Goal: Task Accomplishment & Management: Use online tool/utility

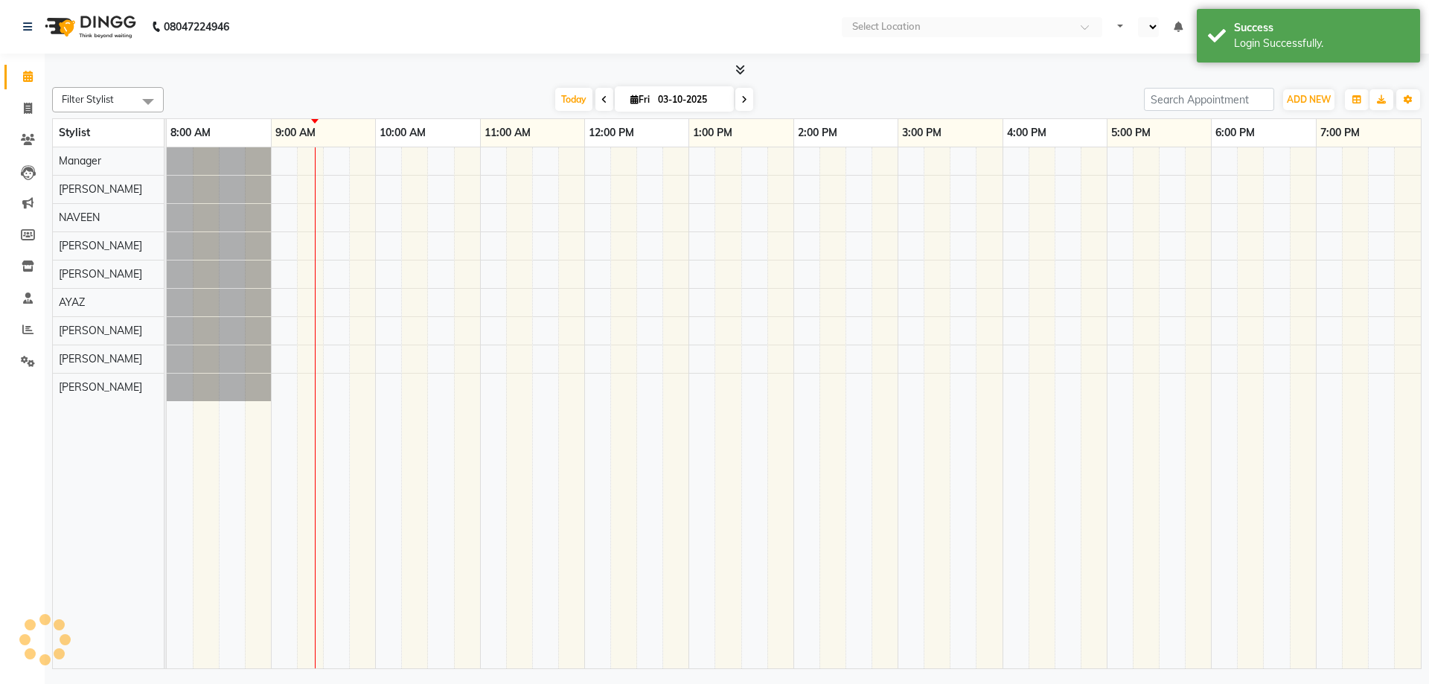
select select "en"
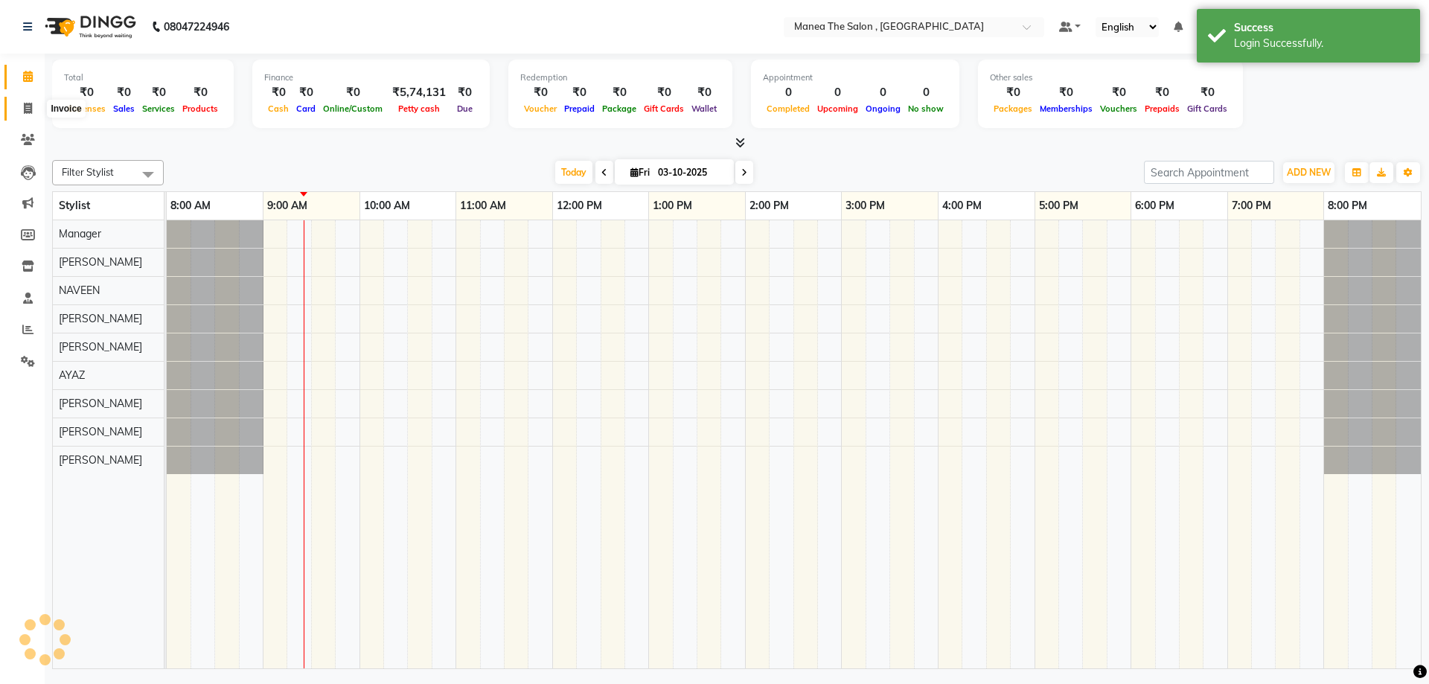
click at [28, 107] on icon at bounding box center [28, 108] width 8 height 11
select select "service"
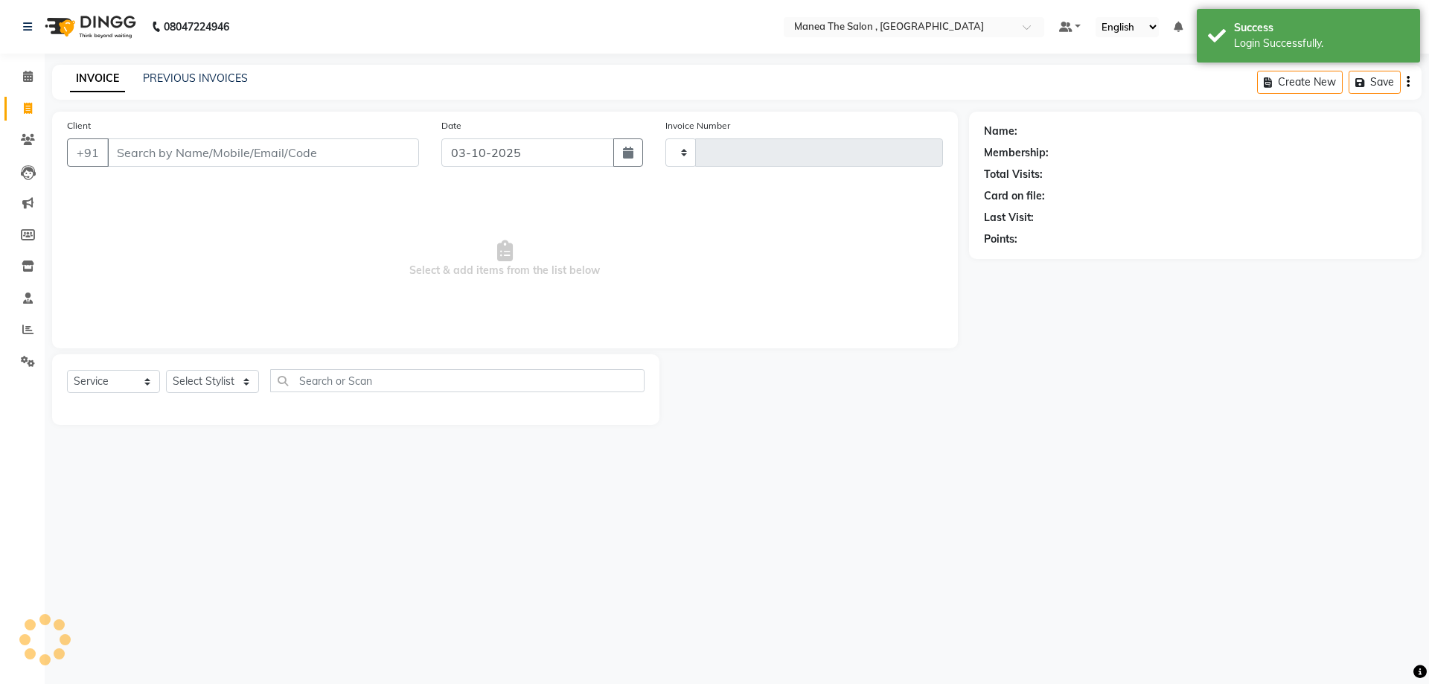
type input "2800"
select select "7201"
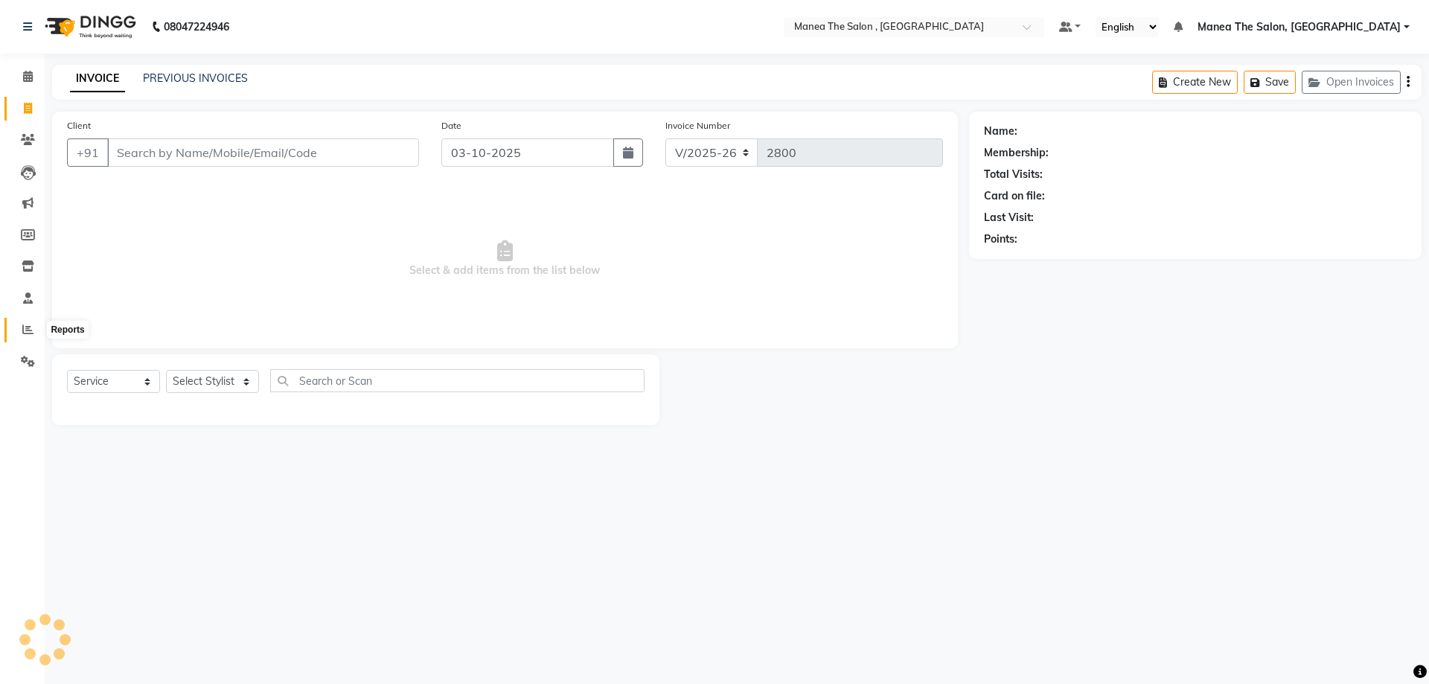
click at [30, 329] on icon at bounding box center [27, 329] width 11 height 11
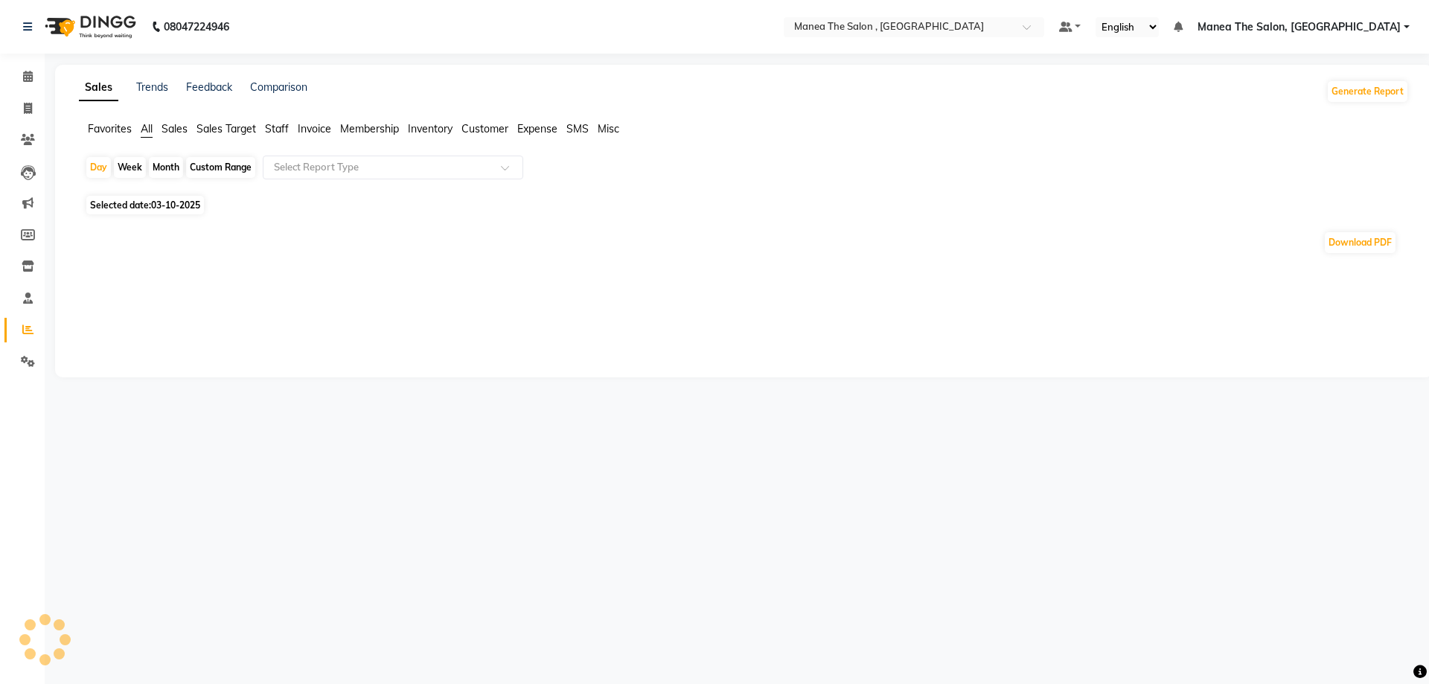
click at [157, 164] on div "Month" at bounding box center [166, 167] width 34 height 21
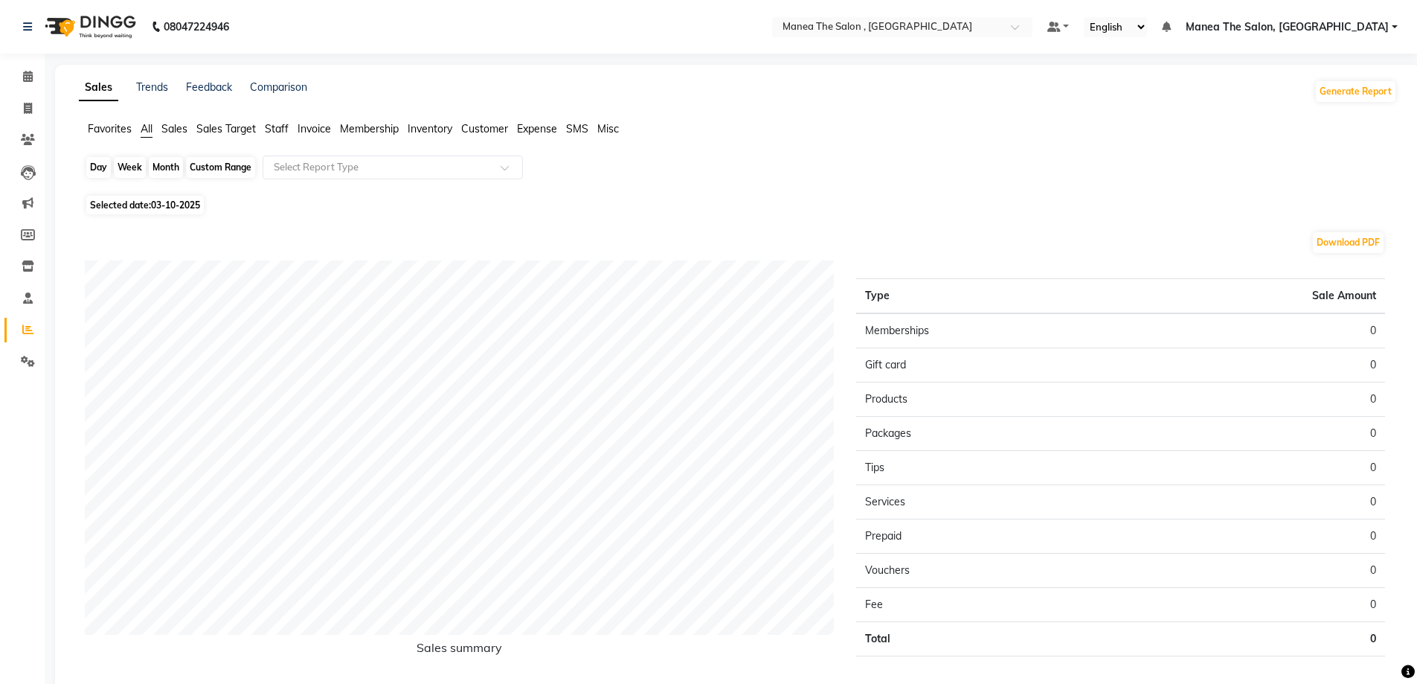
click at [159, 167] on div "Month" at bounding box center [166, 167] width 34 height 21
select select "10"
select select "2025"
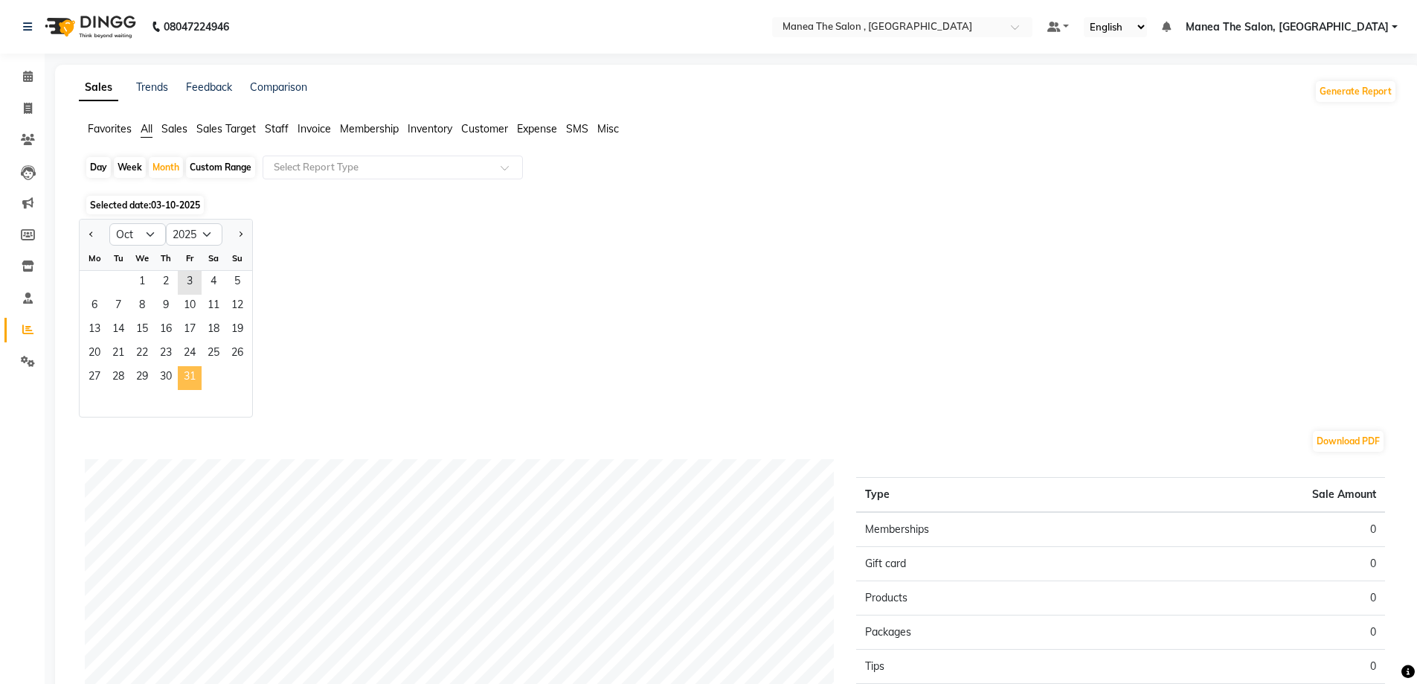
click at [182, 377] on span "31" at bounding box center [190, 378] width 24 height 24
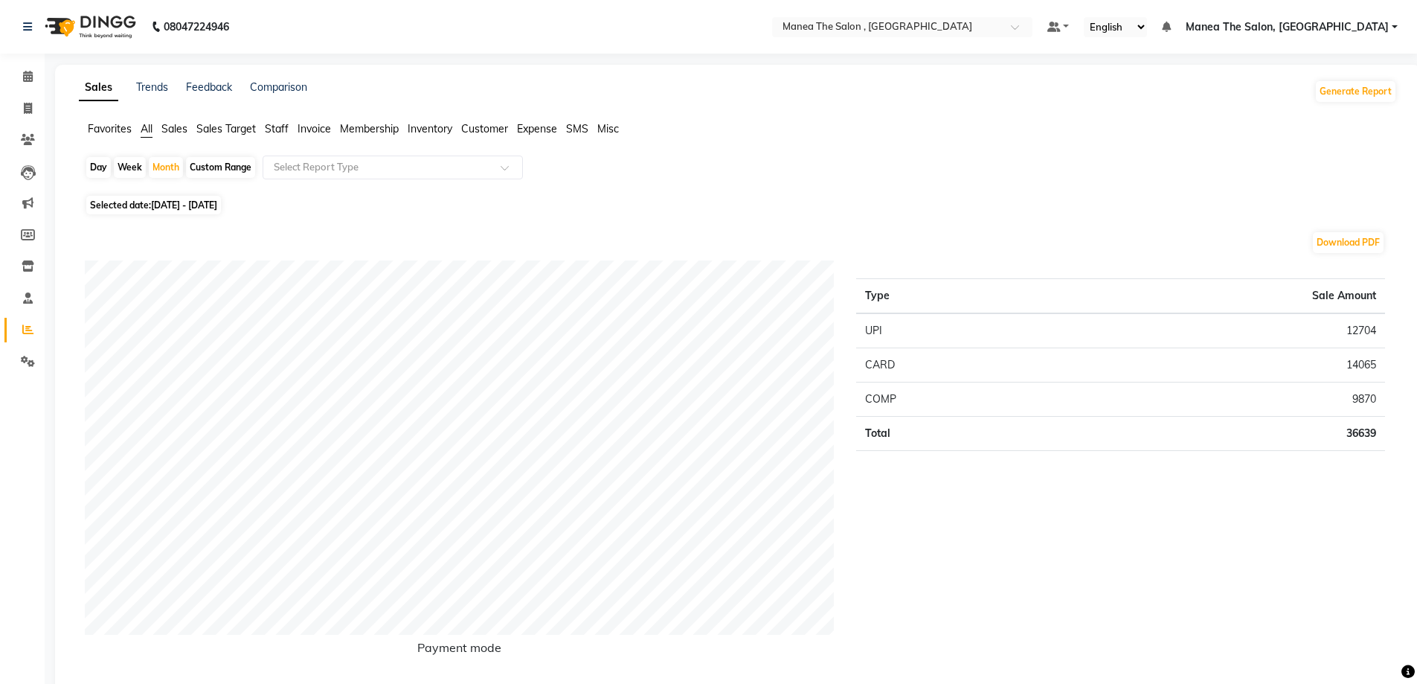
click at [99, 166] on div "Day" at bounding box center [98, 167] width 25 height 21
select select "10"
select select "2025"
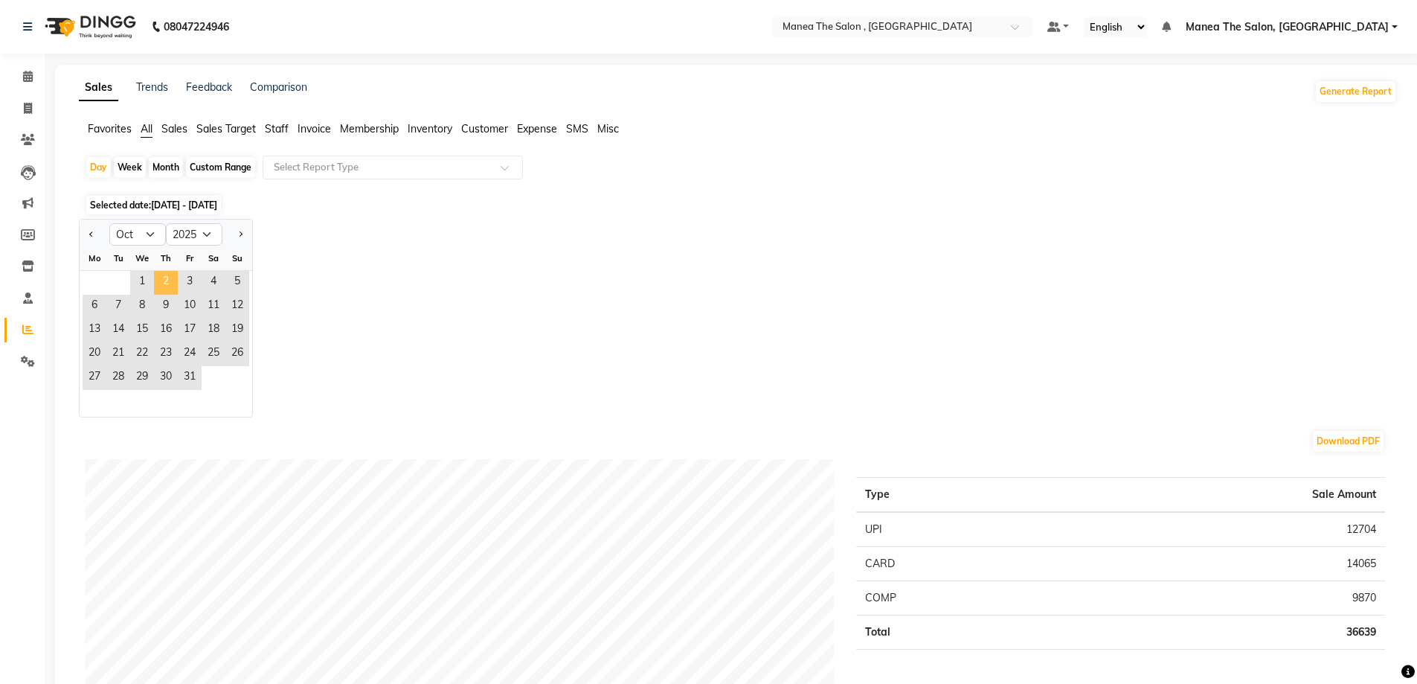
click at [167, 281] on span "2" at bounding box center [166, 283] width 24 height 24
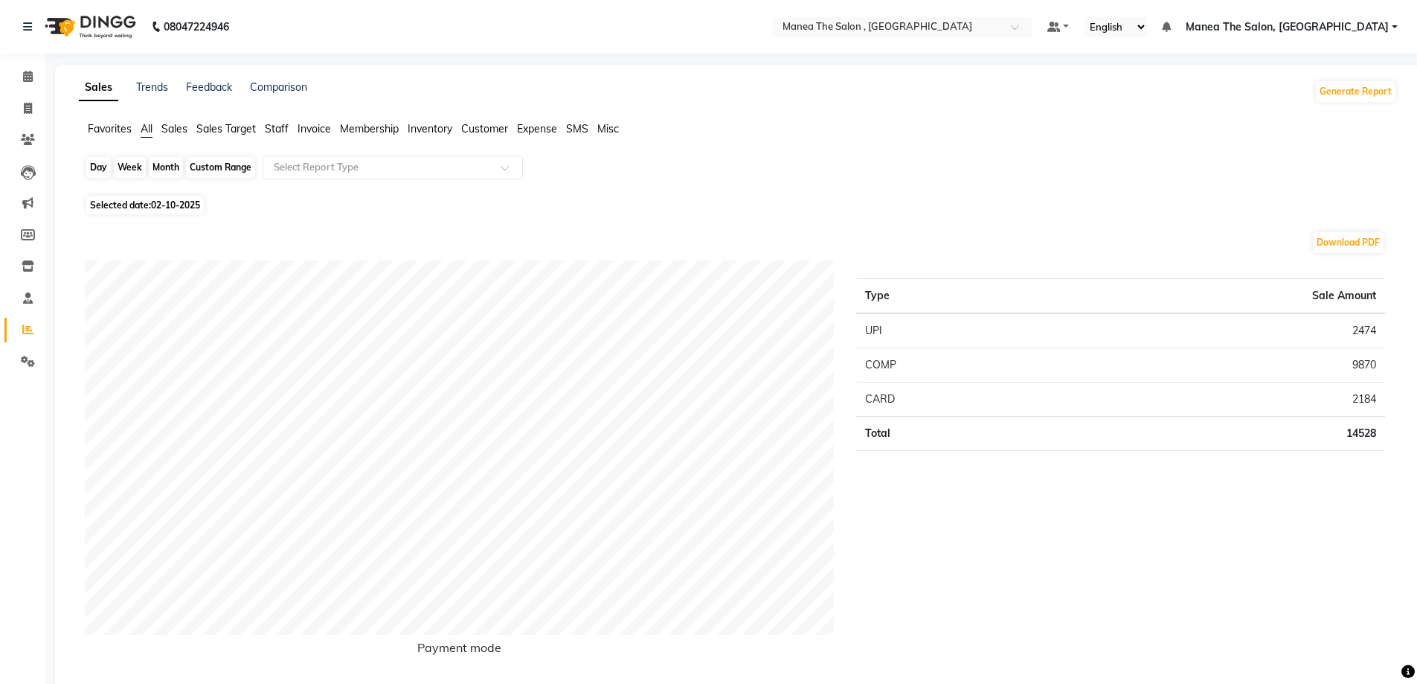
click at [103, 169] on div "Day" at bounding box center [98, 167] width 25 height 21
select select "10"
select select "2025"
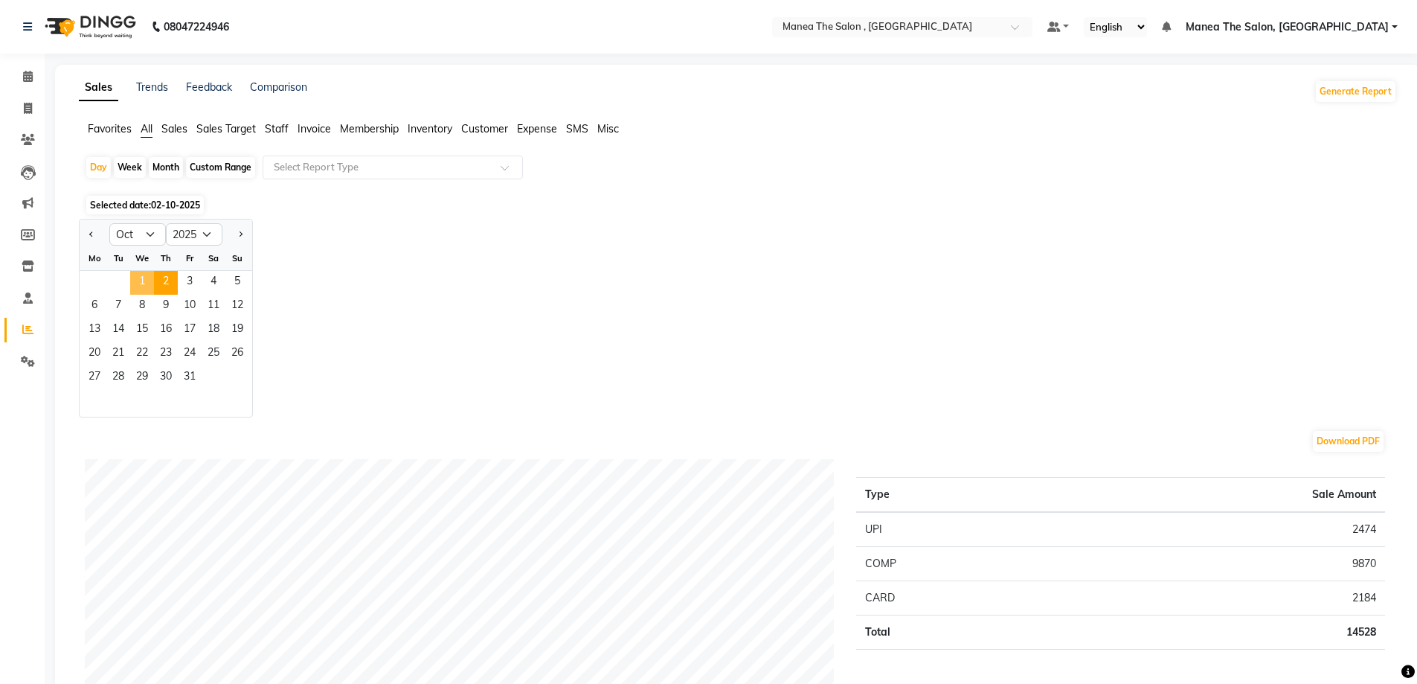
click at [141, 281] on span "1" at bounding box center [142, 283] width 24 height 24
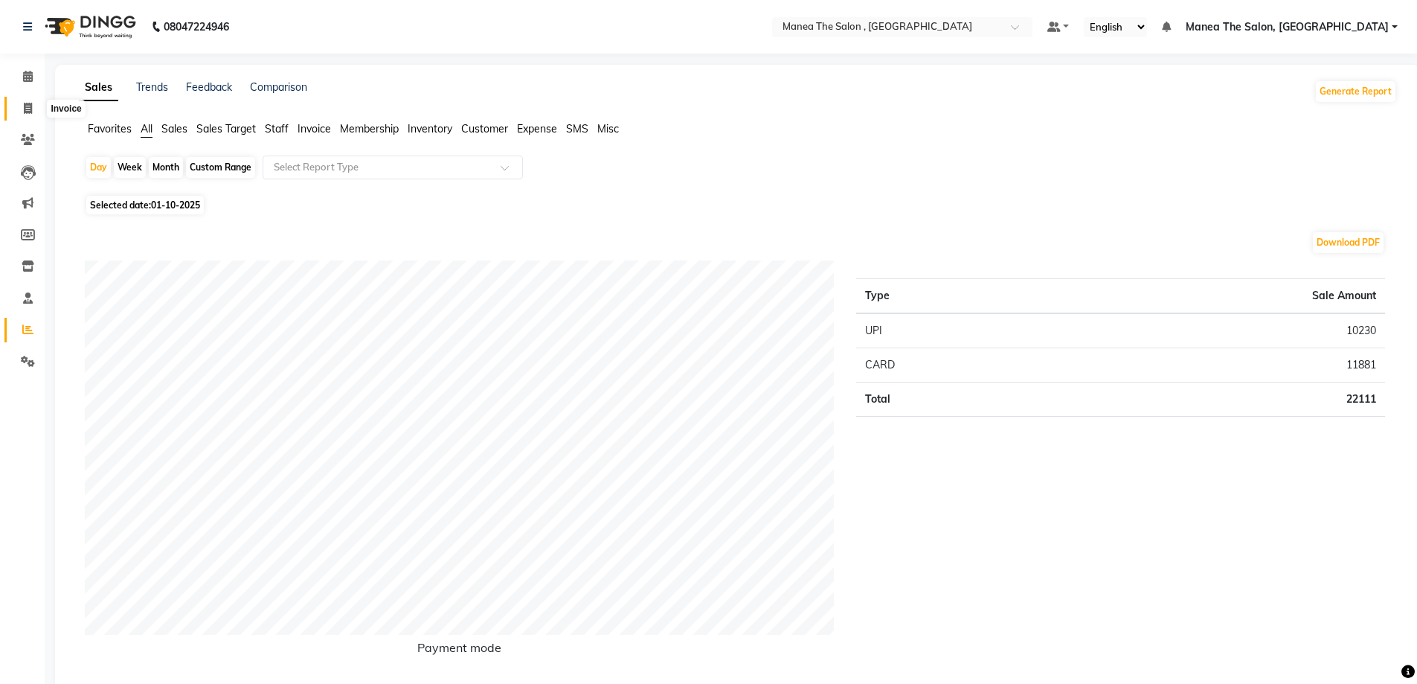
click at [27, 101] on span at bounding box center [28, 108] width 26 height 17
select select "service"
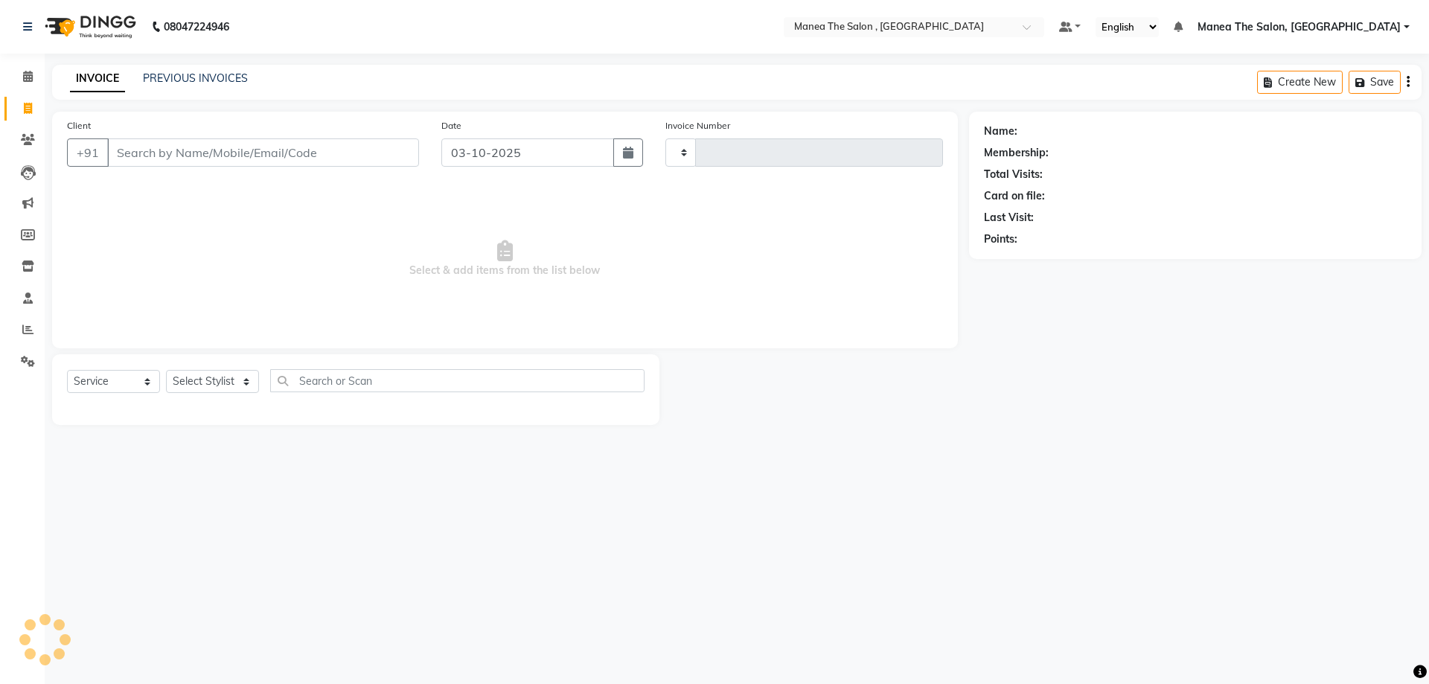
type input "2800"
select select "7201"
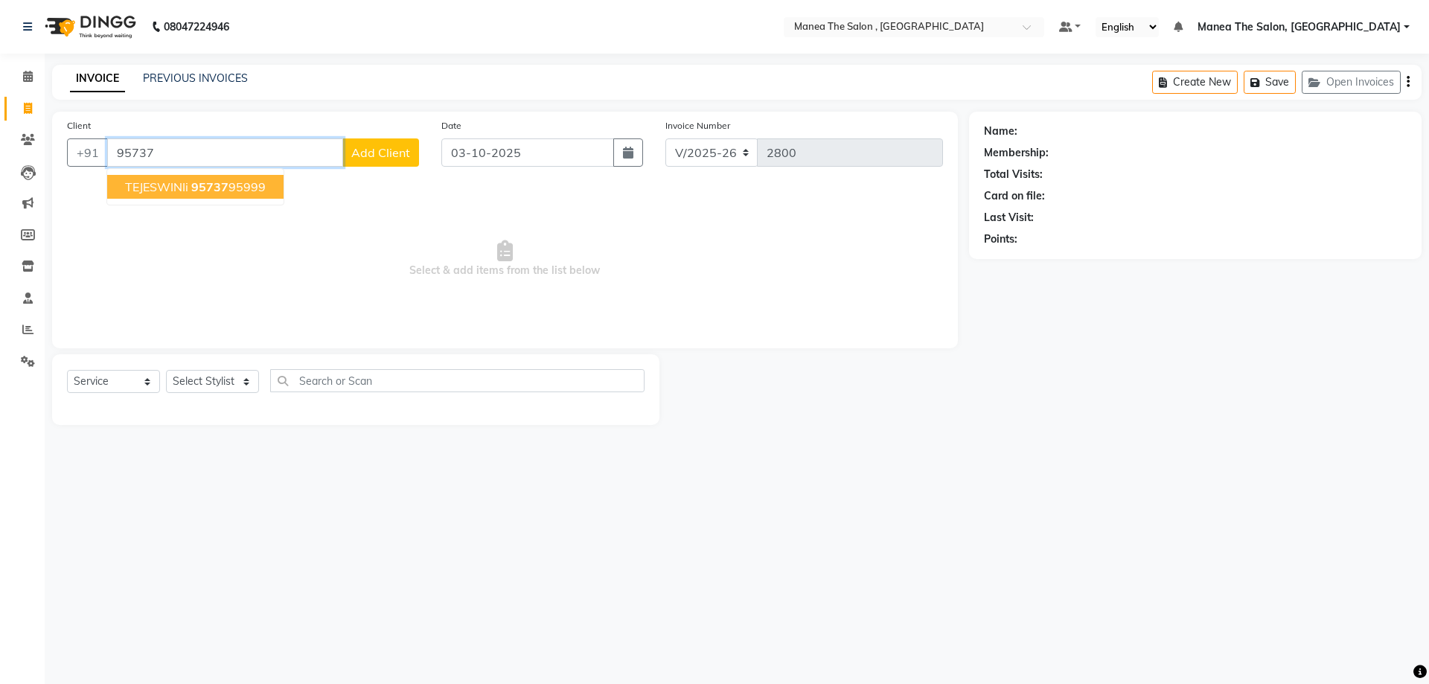
click at [187, 185] on span "TEJESWINIi" at bounding box center [156, 186] width 63 height 15
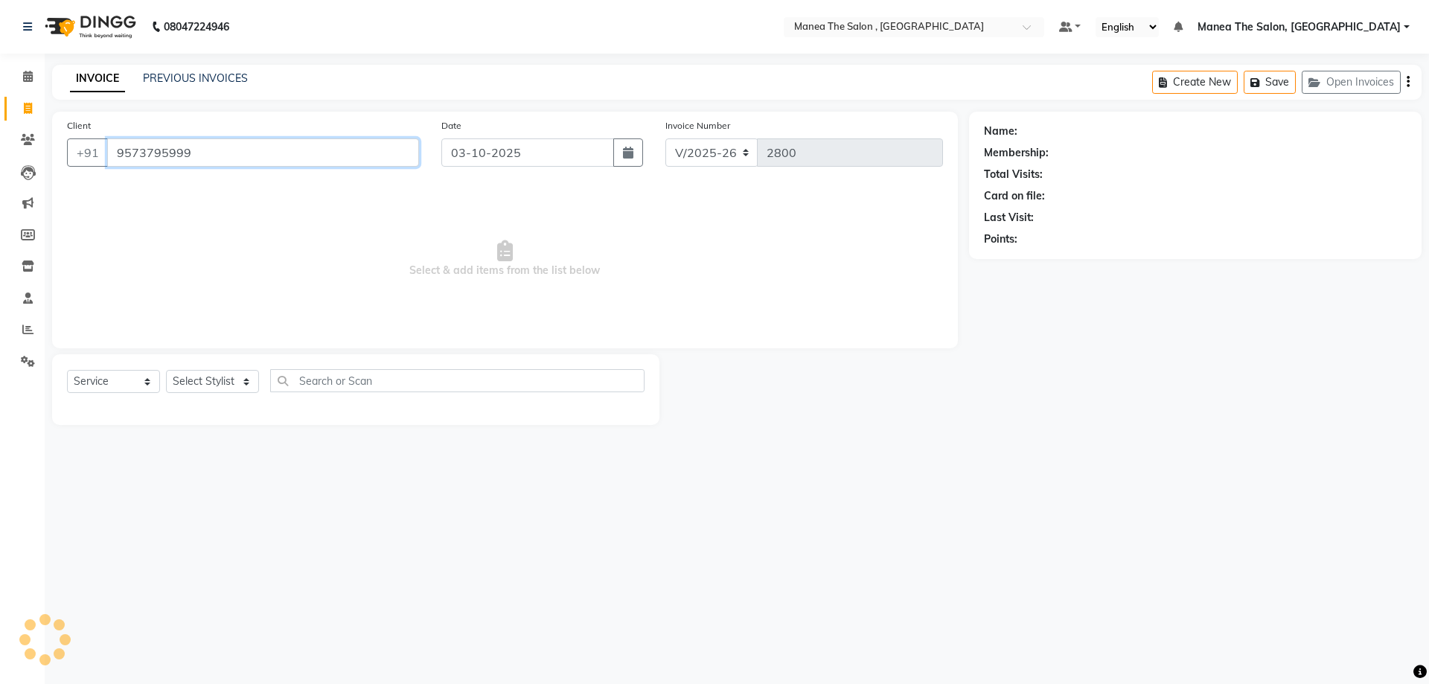
type input "9573795999"
select select "1: Object"
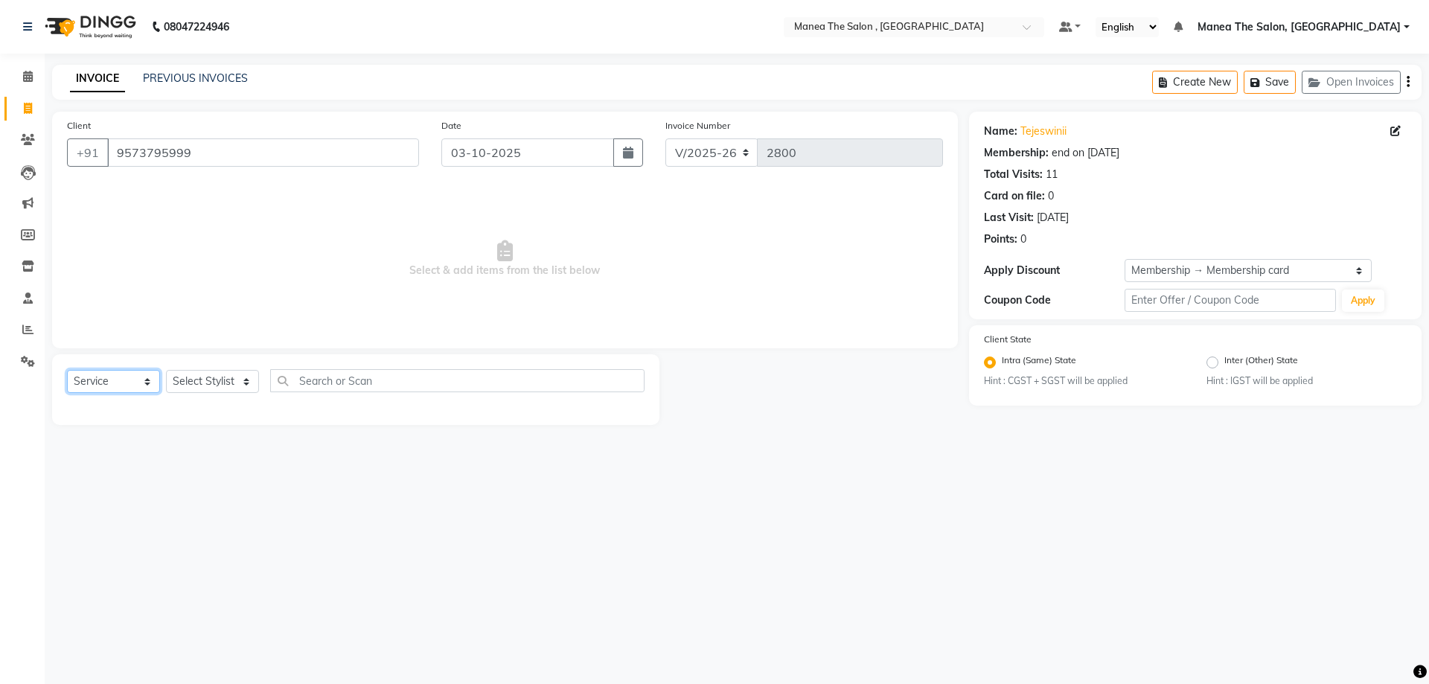
click at [145, 375] on select "Select Service Product Membership Package Voucher Prepaid Gift Card" at bounding box center [113, 381] width 93 height 23
click at [250, 381] on select "Select Stylist [PERSON_NAME] Manager NAVEEN [PERSON_NAME] [PERSON_NAME] [PERSON…" at bounding box center [212, 381] width 93 height 23
select select "84418"
click at [166, 370] on select "Select Stylist [PERSON_NAME] Manager NAVEEN [PERSON_NAME] [PERSON_NAME] [PERSON…" at bounding box center [212, 381] width 93 height 23
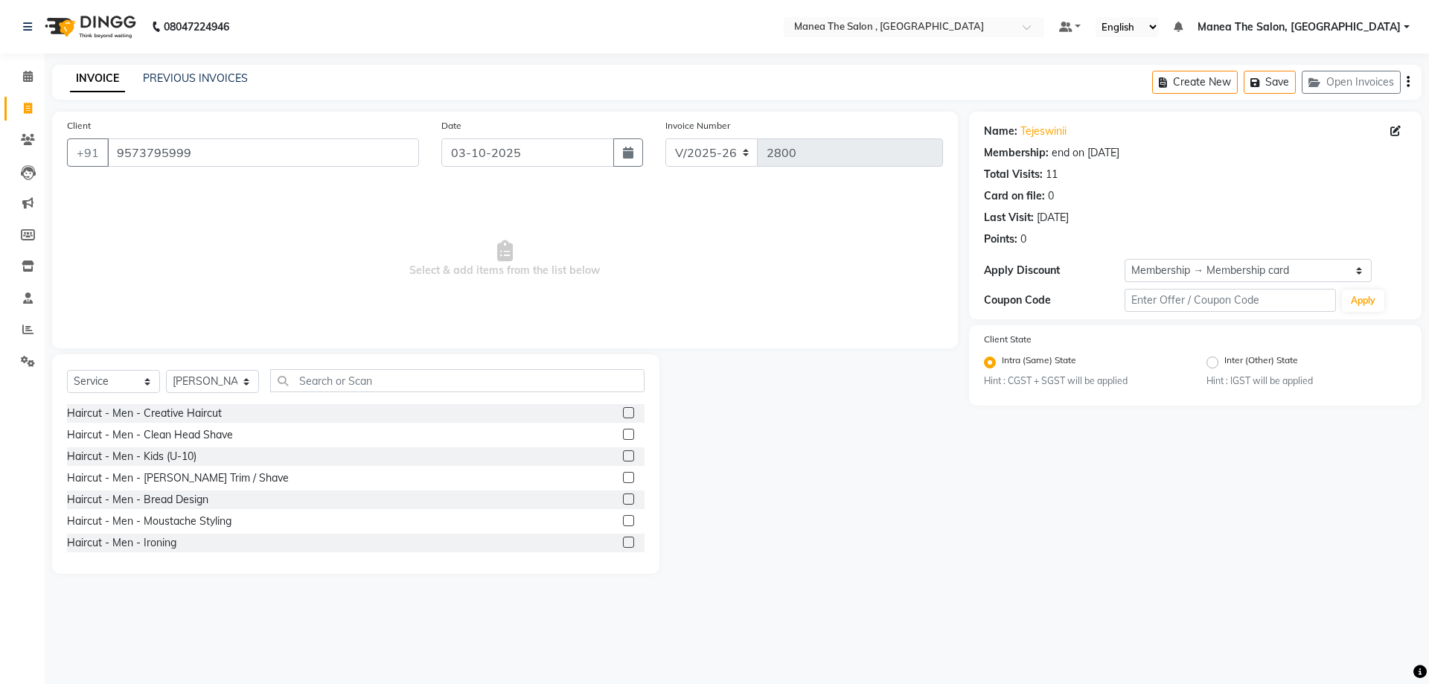
click at [623, 413] on label at bounding box center [628, 412] width 11 height 11
click at [623, 413] on input "checkbox" at bounding box center [628, 414] width 10 height 10
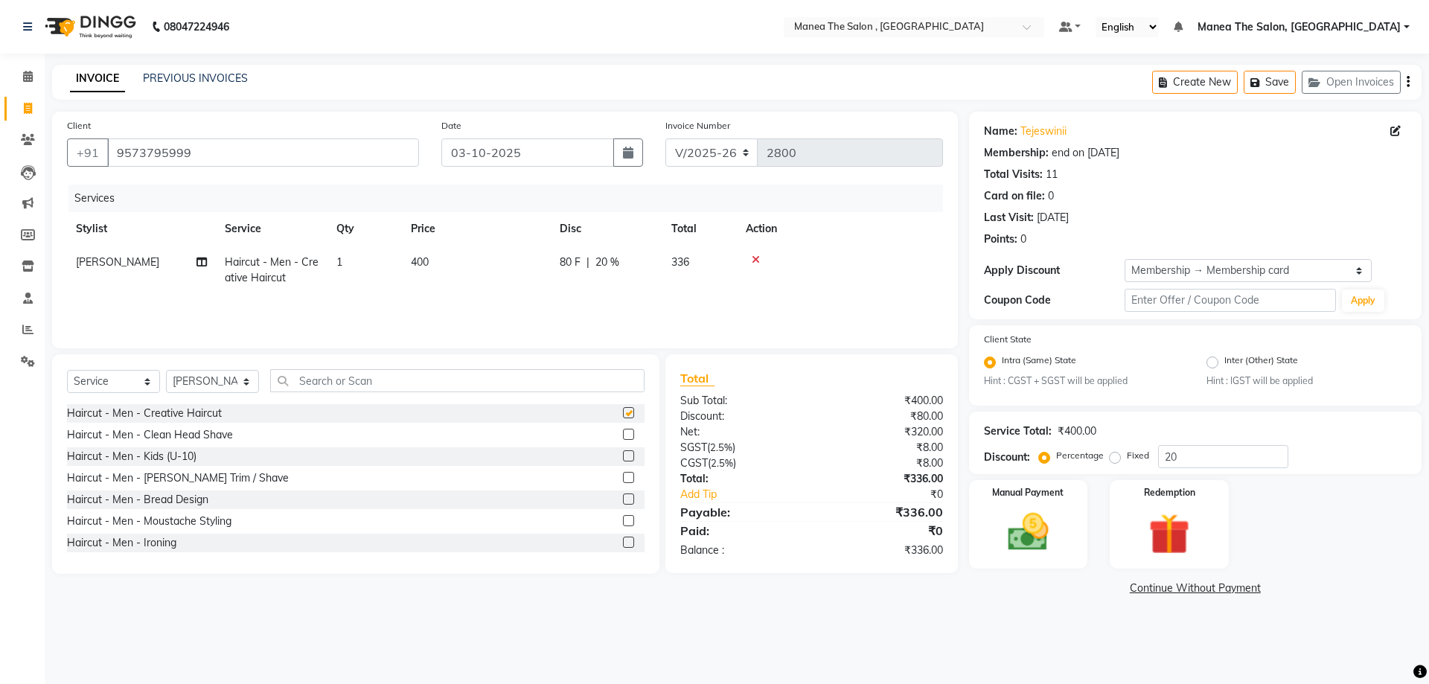
checkbox input "false"
click at [1022, 518] on img at bounding box center [1027, 532] width 69 height 49
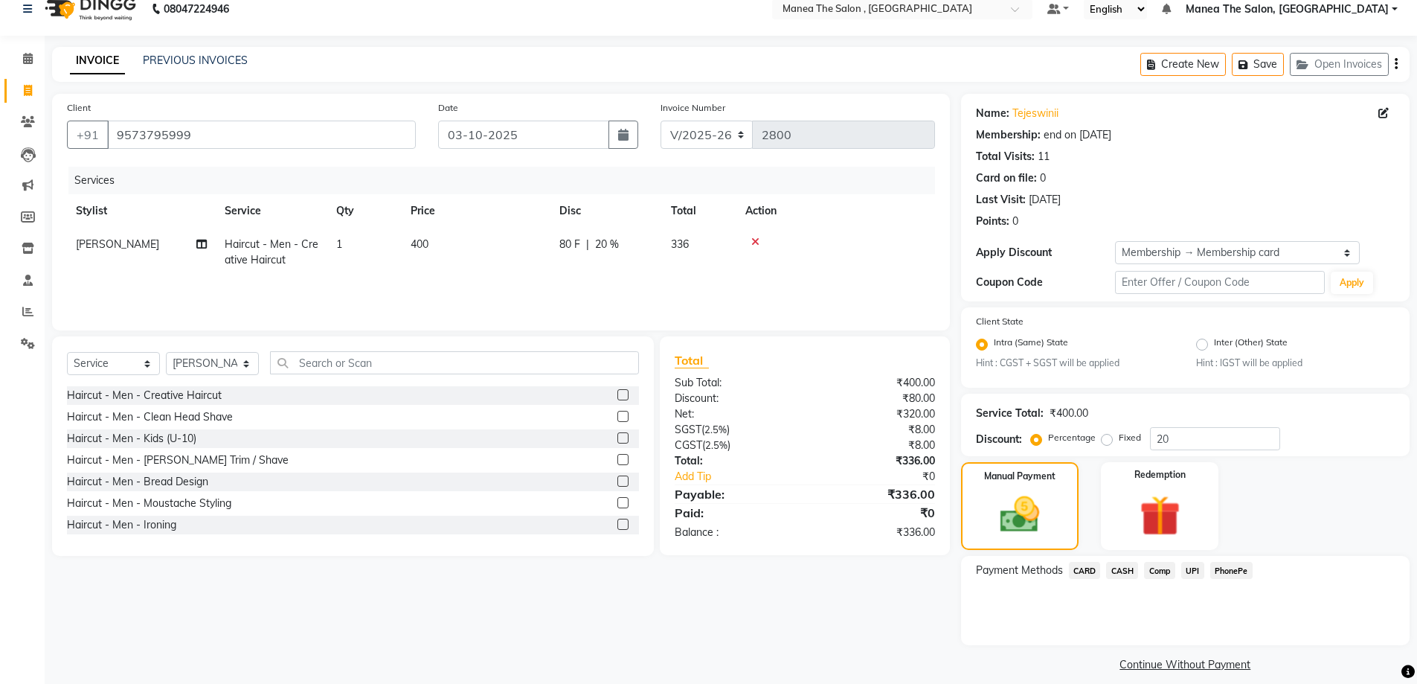
scroll to position [32, 0]
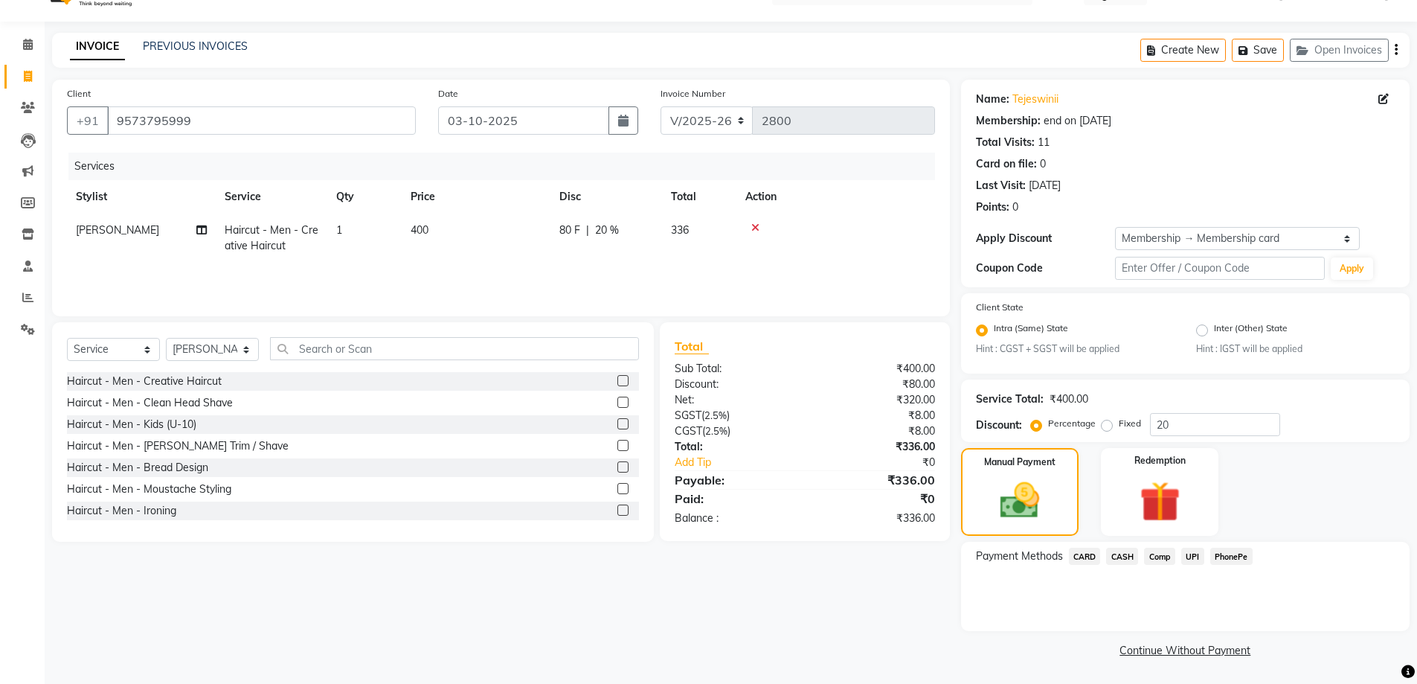
click at [1191, 555] on span "UPI" at bounding box center [1193, 556] width 23 height 17
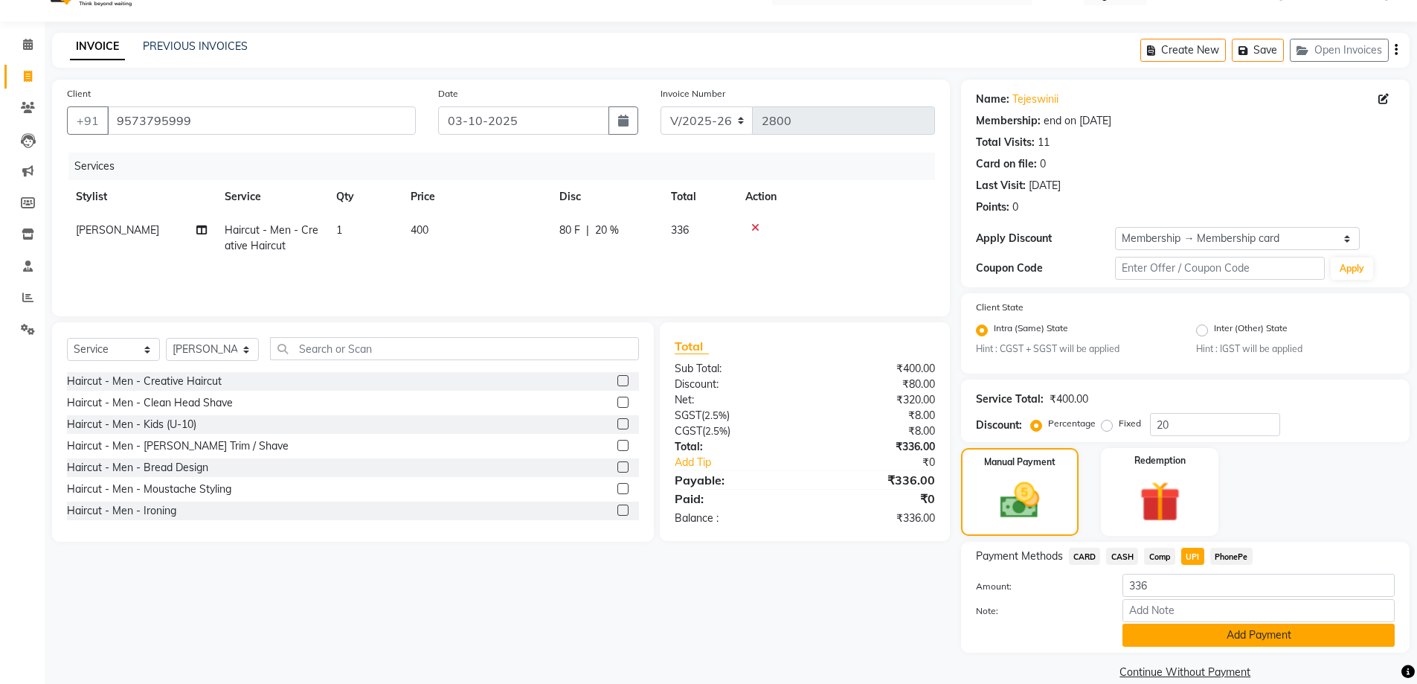
click at [1210, 644] on button "Add Payment" at bounding box center [1259, 635] width 272 height 23
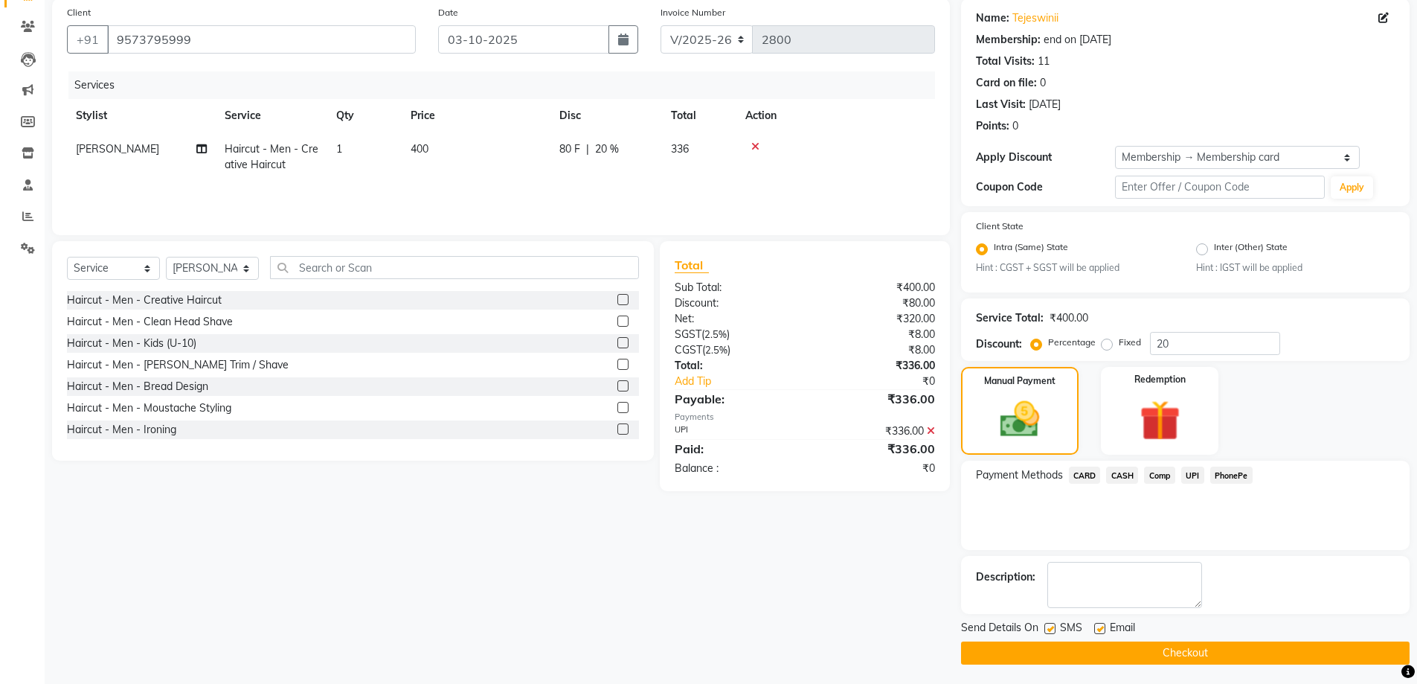
scroll to position [116, 0]
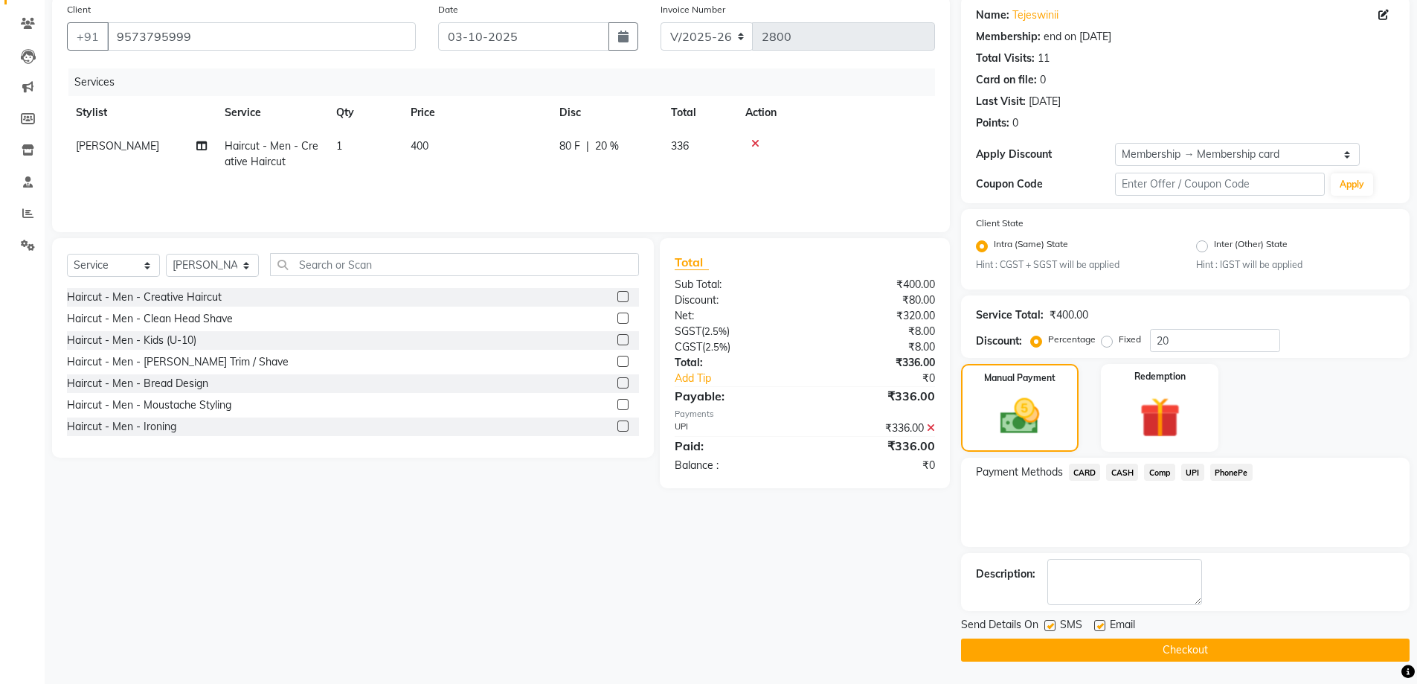
click at [1197, 652] on button "Checkout" at bounding box center [1185, 649] width 449 height 23
